Goal: Information Seeking & Learning: Learn about a topic

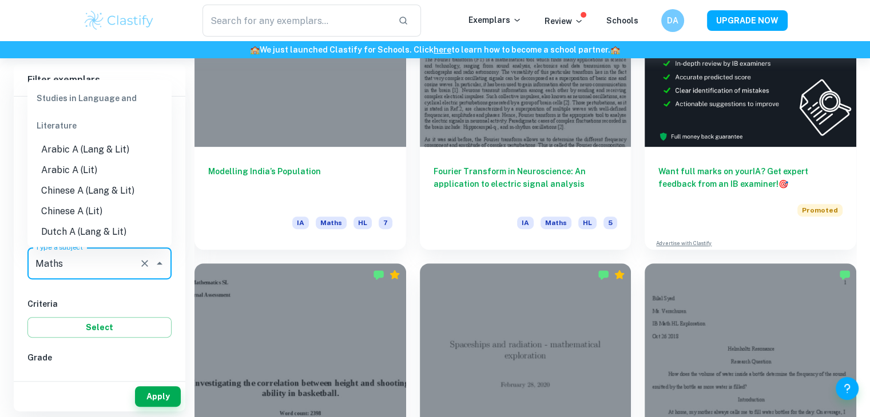
click at [89, 262] on input "Maths" at bounding box center [84, 264] width 102 height 22
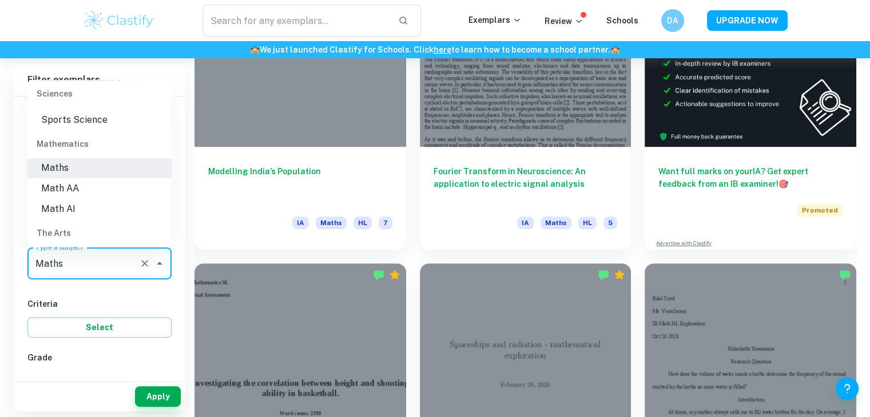
scroll to position [1521, 0]
click at [83, 205] on li "Math AI" at bounding box center [99, 207] width 144 height 21
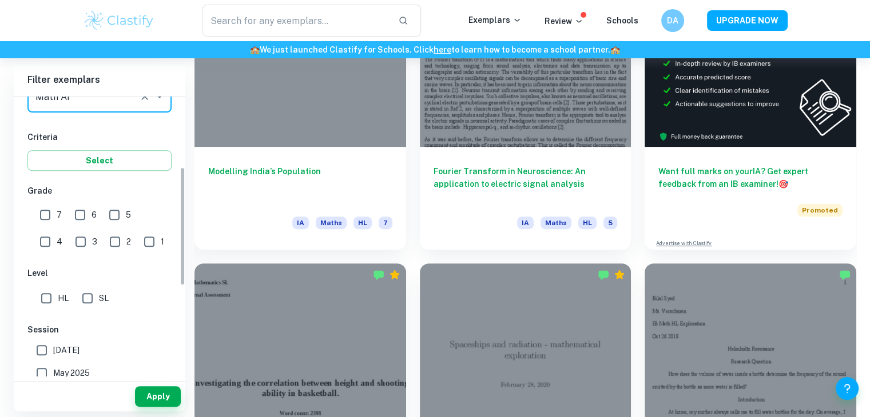
scroll to position [168, 0]
click at [55, 295] on input "HL" at bounding box center [46, 297] width 23 height 23
checkbox input "true"
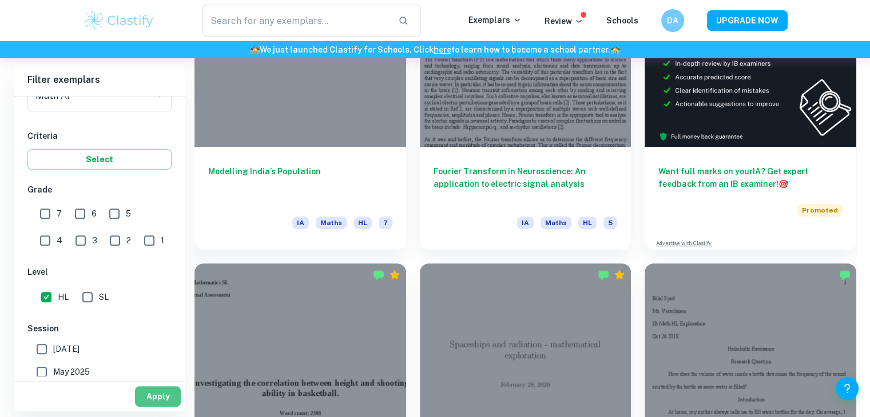
click at [152, 394] on button "Apply" at bounding box center [158, 396] width 46 height 21
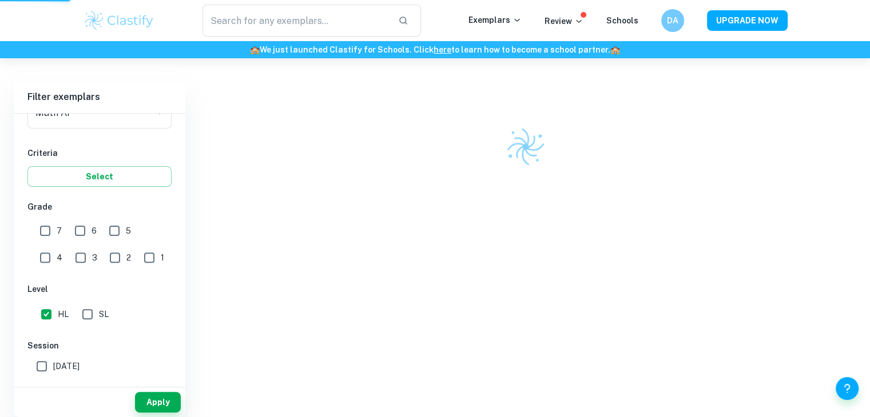
scroll to position [298, 0]
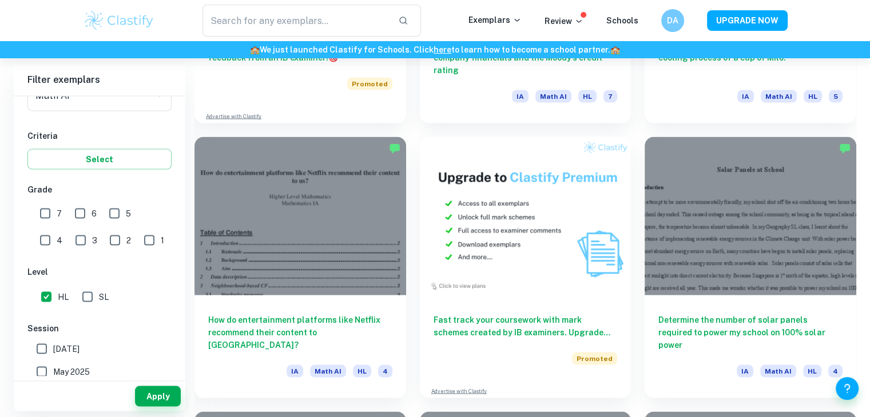
scroll to position [2279, 0]
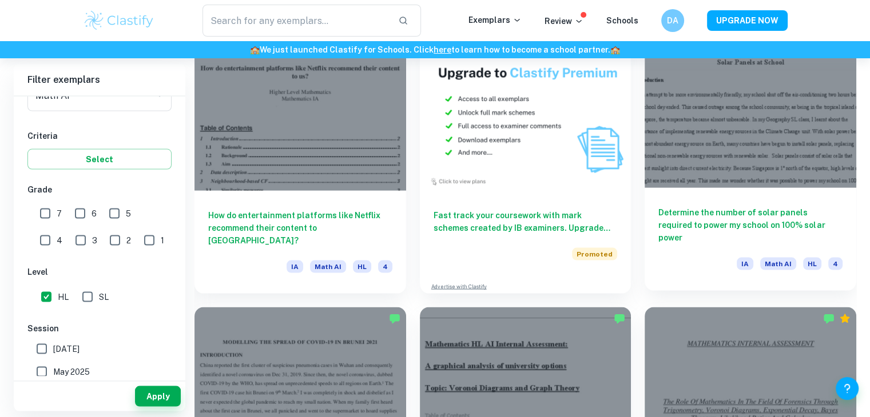
click at [683, 227] on h6 "Determine the number of solar panels required to power my school on 100% solar …" at bounding box center [750, 225] width 184 height 38
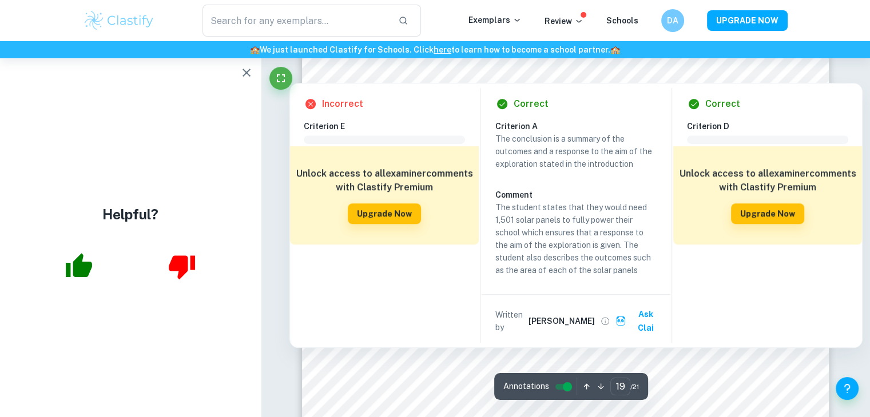
scroll to position [13919, 0]
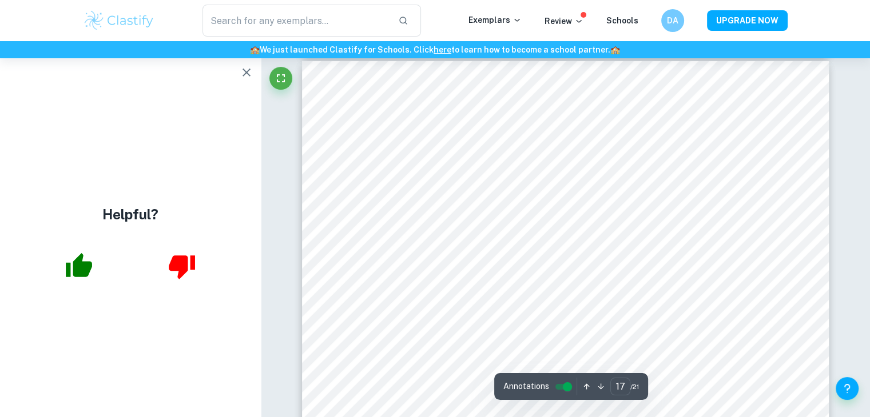
type input "16"
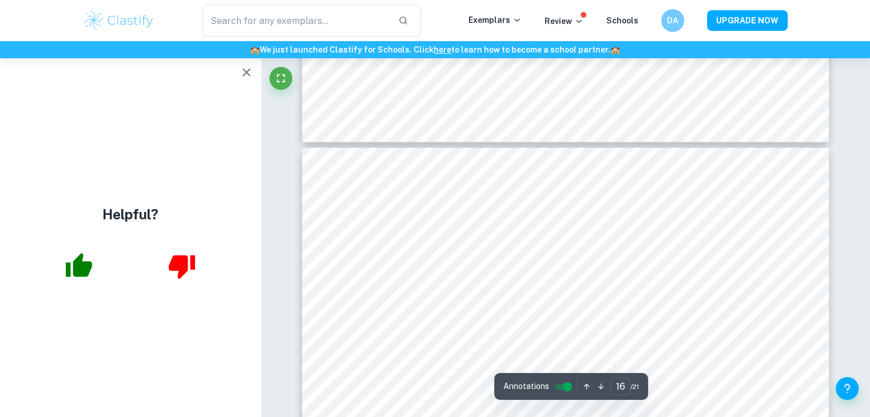
scroll to position [11529, 0]
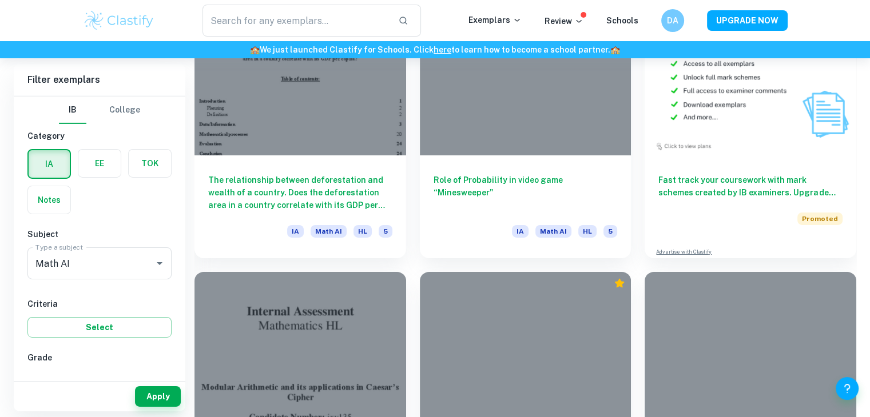
scroll to position [3681, 0]
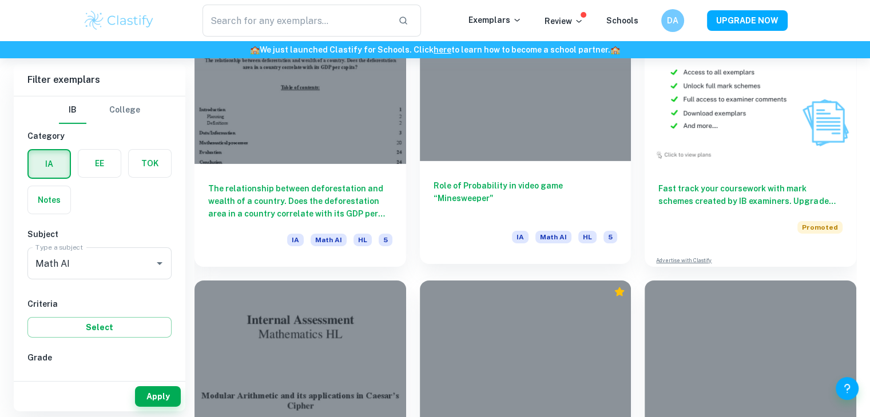
click at [589, 101] on div at bounding box center [526, 82] width 212 height 158
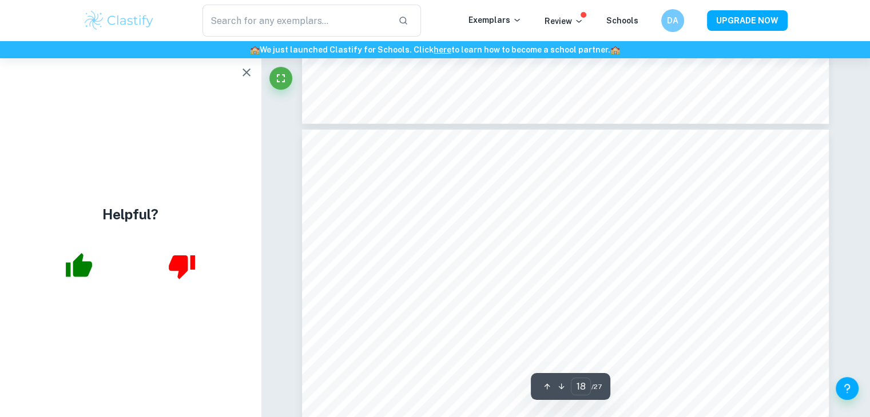
scroll to position [12150, 0]
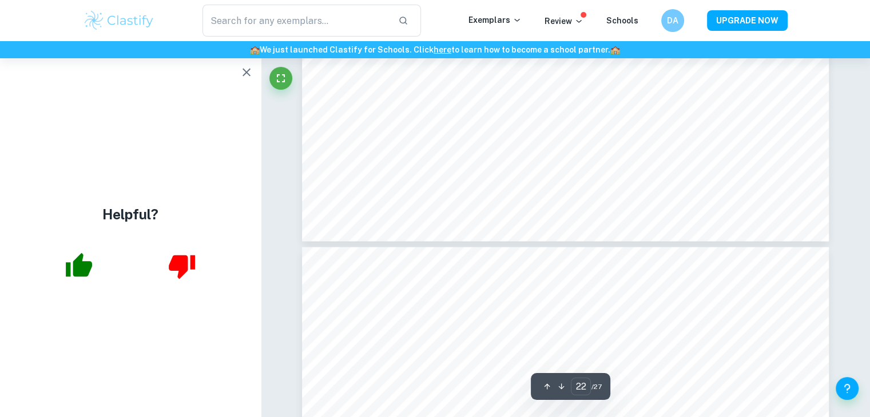
type input "23"
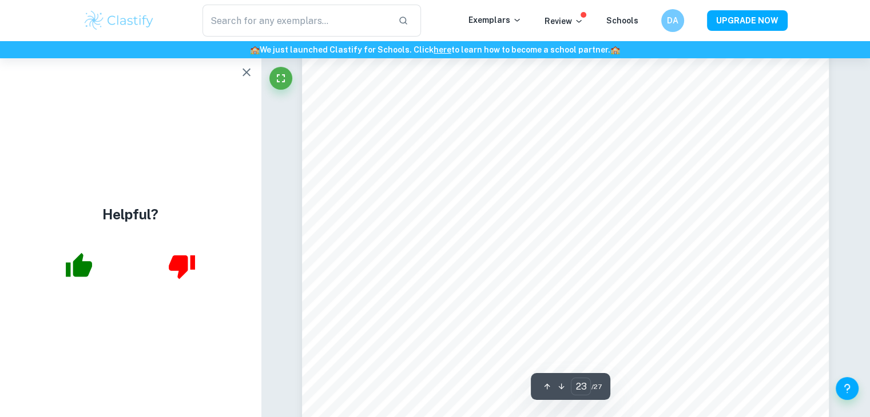
scroll to position [15666, 0]
click at [246, 69] on icon "button" at bounding box center [247, 73] width 14 height 14
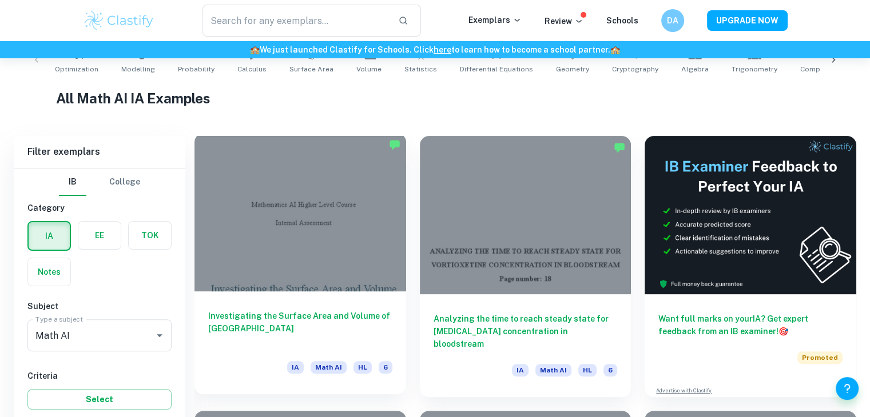
scroll to position [306, 0]
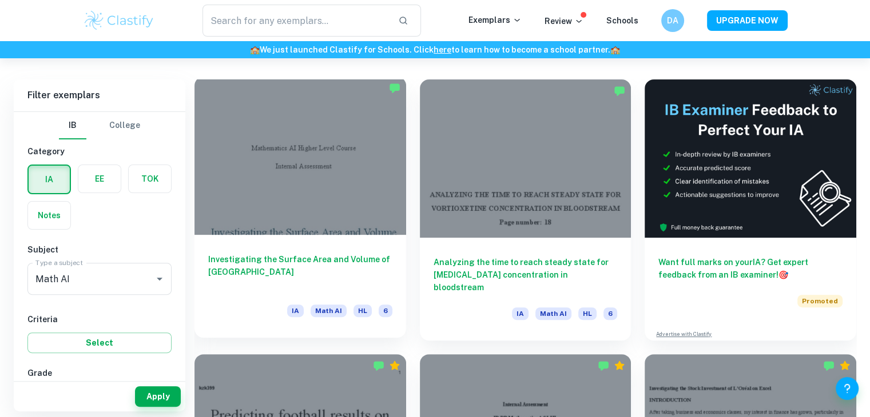
click at [345, 221] on div at bounding box center [300, 156] width 212 height 158
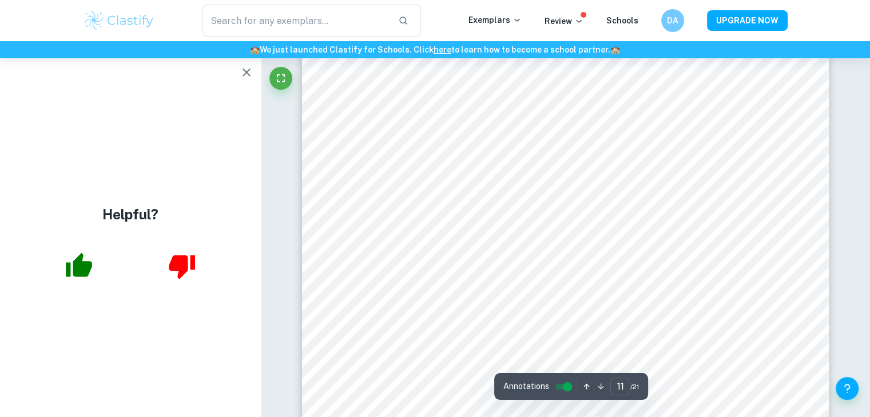
scroll to position [7149, 0]
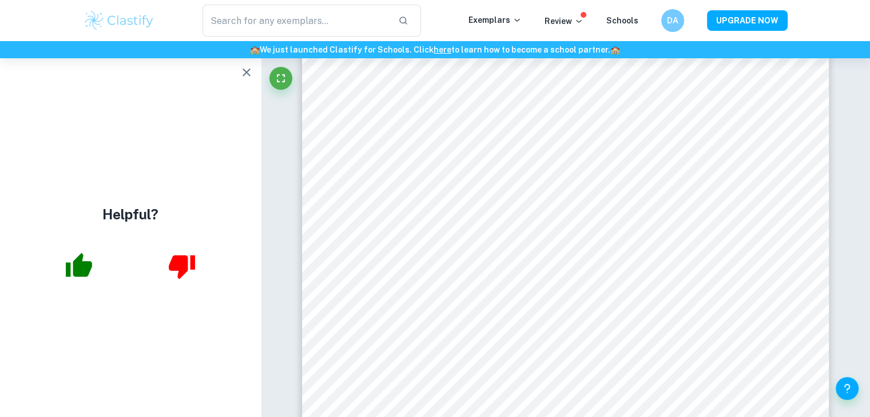
click at [246, 75] on icon "button" at bounding box center [247, 73] width 14 height 14
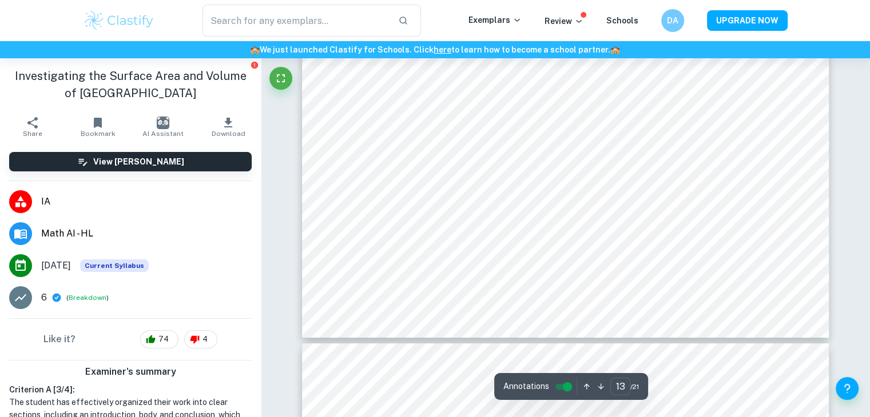
scroll to position [8913, 0]
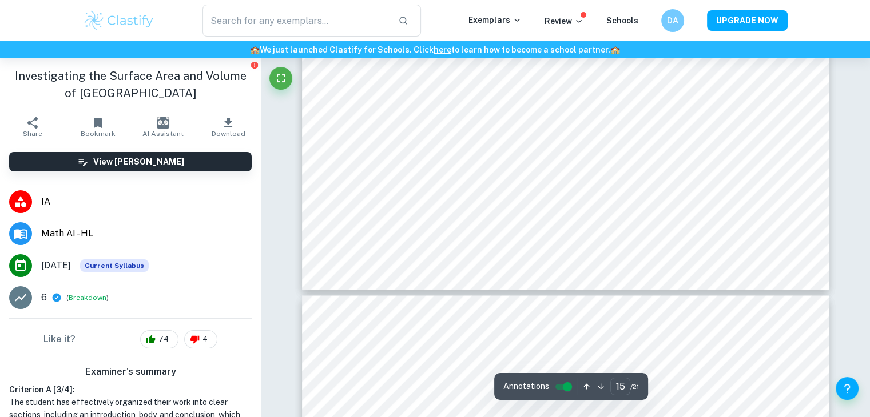
type input "16"
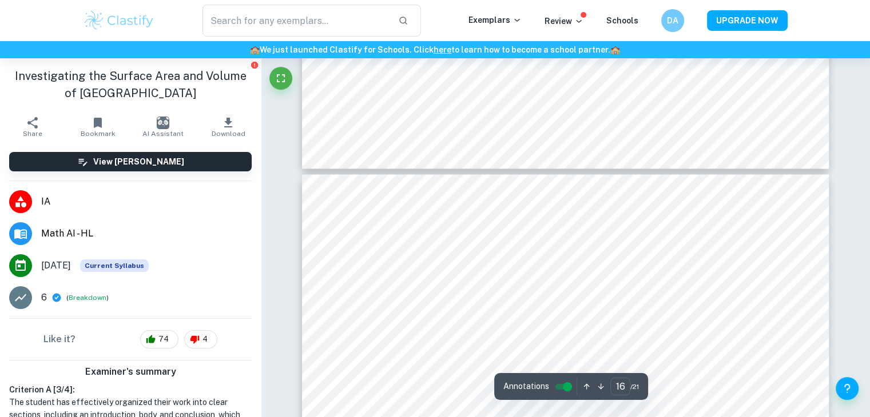
scroll to position [10643, 0]
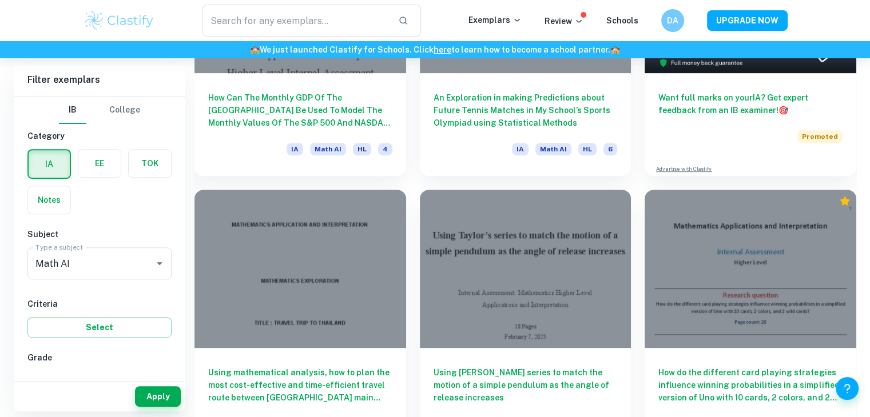
scroll to position [4991, 0]
